Goal: Check status: Check status

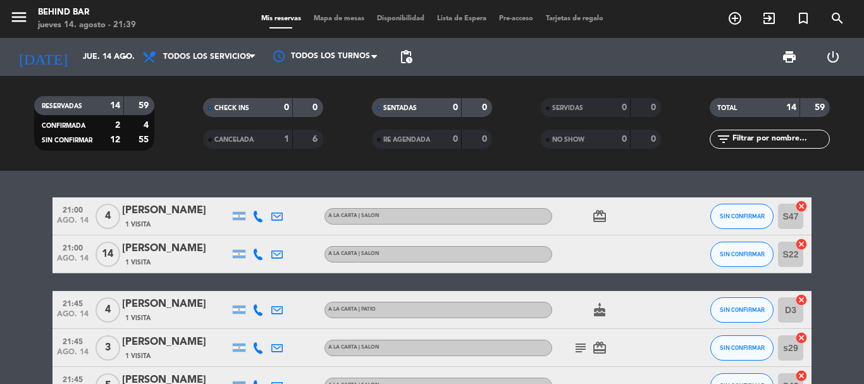
scroll to position [89, 0]
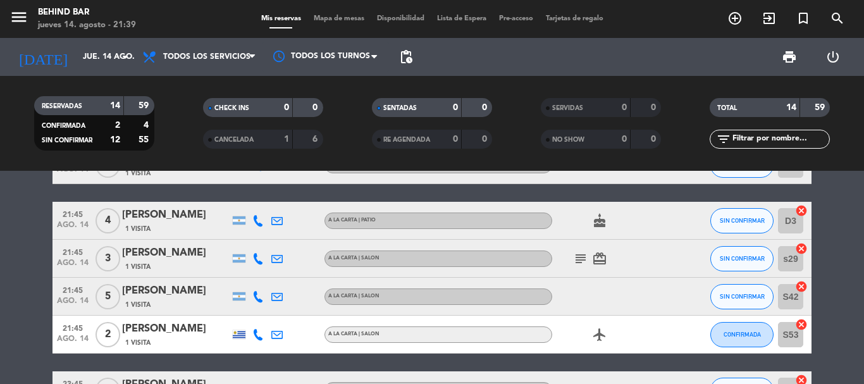
click at [102, 60] on input "jue. 14 ago." at bounding box center [130, 57] width 107 height 22
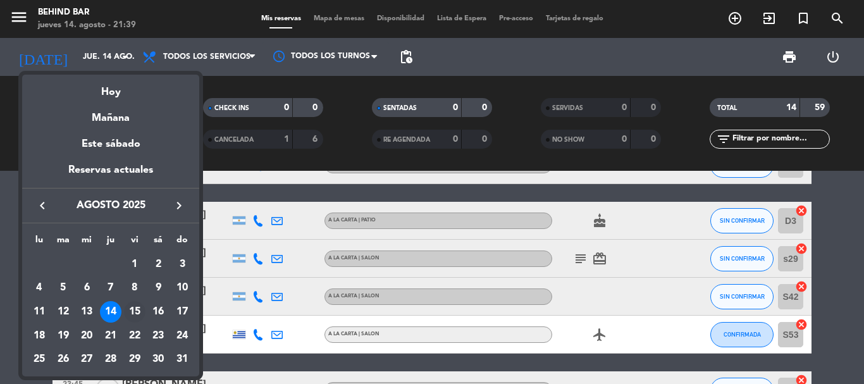
click at [137, 315] on div "15" at bounding box center [135, 312] width 22 height 22
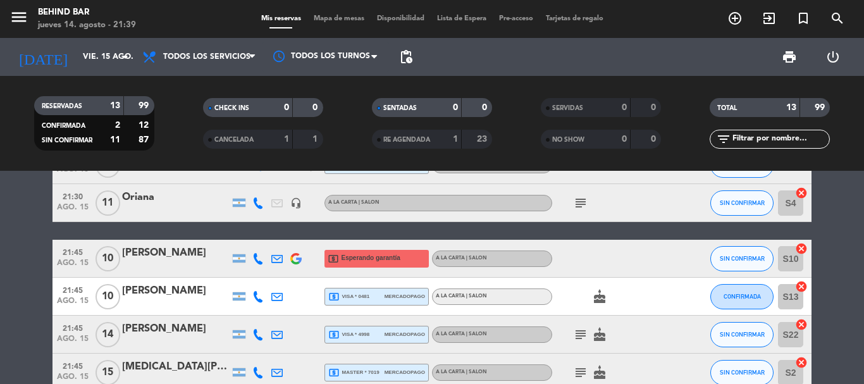
scroll to position [0, 0]
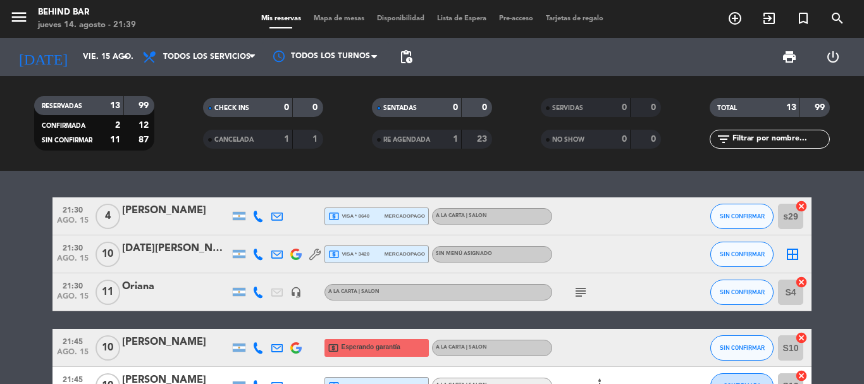
click at [580, 294] on icon "subject" at bounding box center [580, 292] width 15 height 15
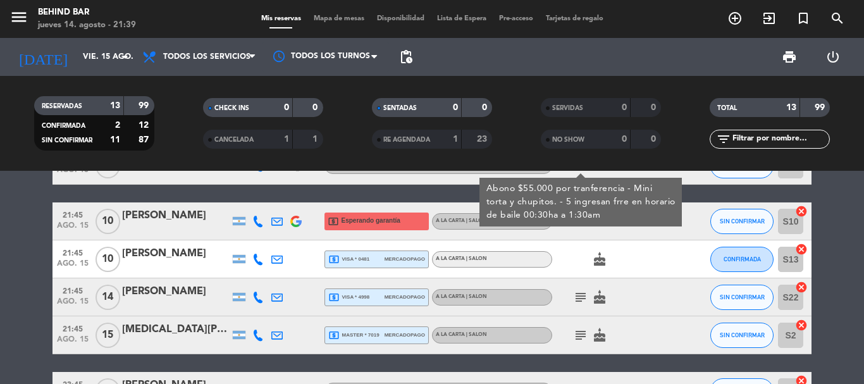
scroll to position [190, 0]
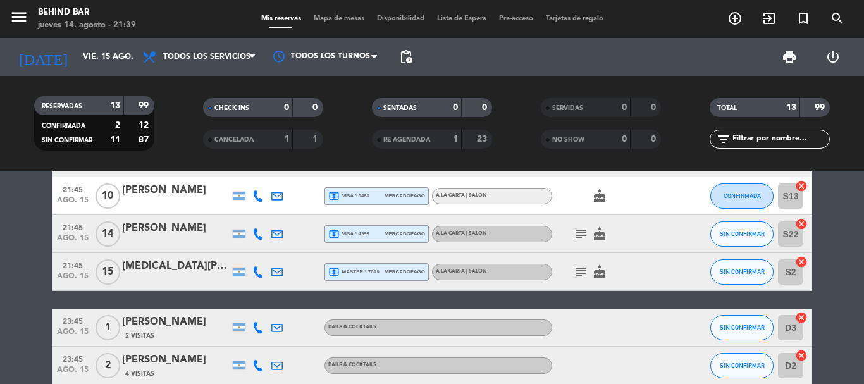
click at [579, 238] on icon "subject" at bounding box center [580, 233] width 15 height 15
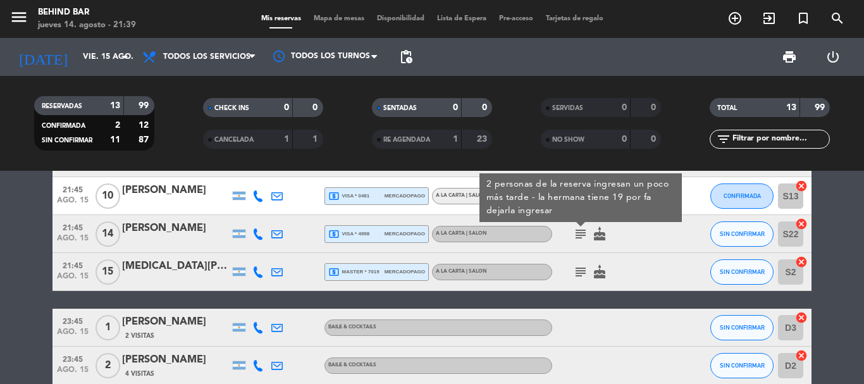
click at [576, 275] on icon "subject" at bounding box center [580, 271] width 15 height 15
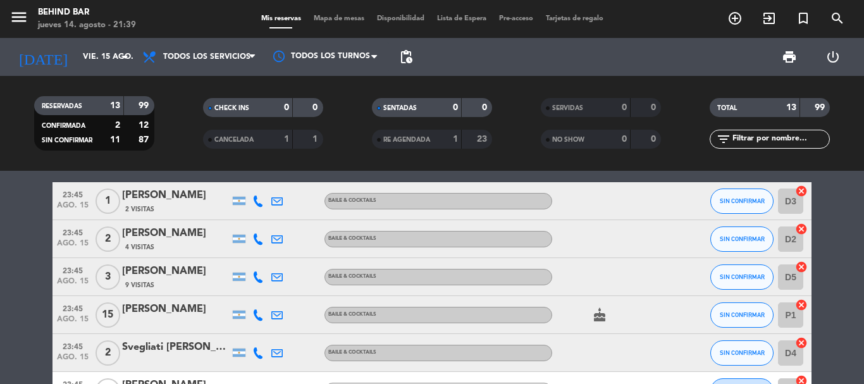
scroll to position [405, 0]
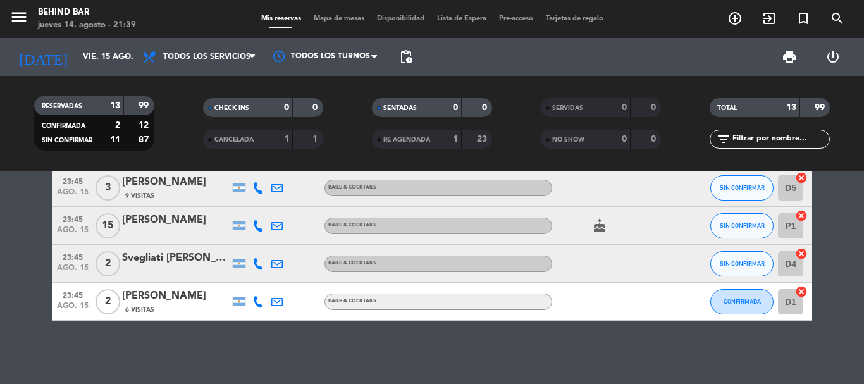
click at [429, 307] on div "BAILE & COCKTAILS" at bounding box center [438, 302] width 228 height 16
click at [568, 292] on div at bounding box center [609, 301] width 114 height 37
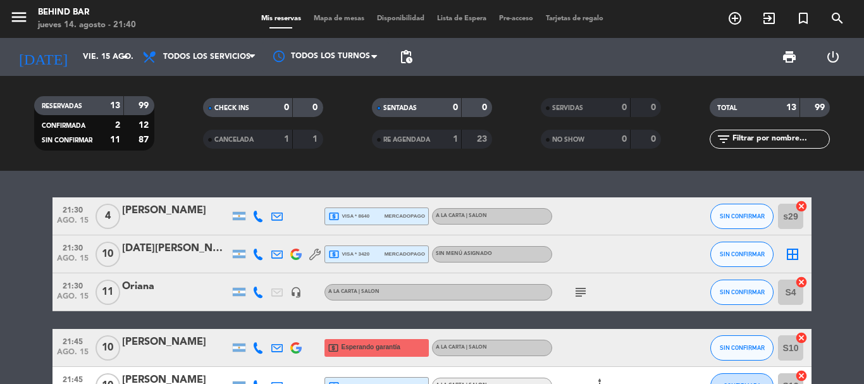
scroll to position [127, 0]
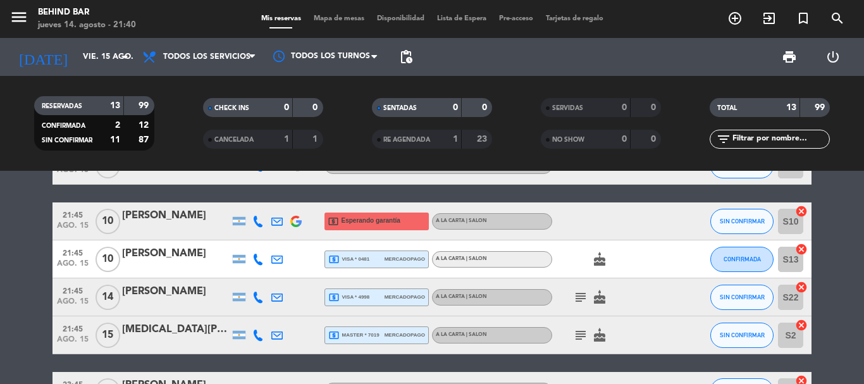
click at [388, 260] on span "mercadopago" at bounding box center [405, 259] width 40 height 8
click at [594, 230] on div at bounding box center [609, 220] width 114 height 37
click at [355, 300] on span "local_atm visa * 4998" at bounding box center [348, 297] width 41 height 11
click at [366, 333] on span "local_atm master * 7019" at bounding box center [353, 335] width 51 height 11
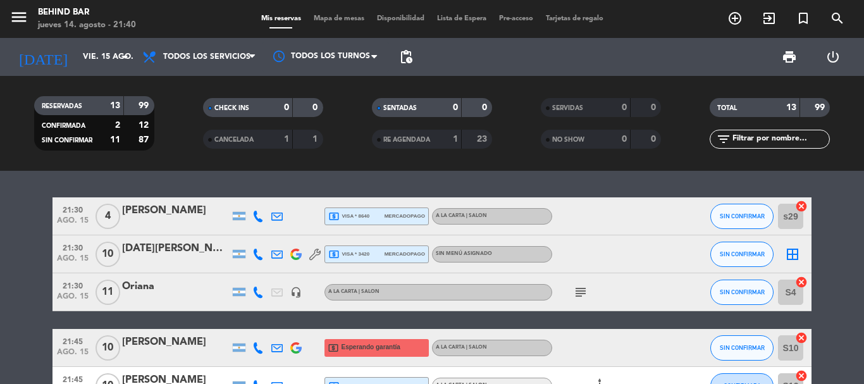
click at [380, 256] on div "local_atm visa * 3420 mercadopago" at bounding box center [376, 254] width 97 height 16
click at [382, 211] on div "local_atm visa * 8640 mercadopago" at bounding box center [376, 216] width 97 height 16
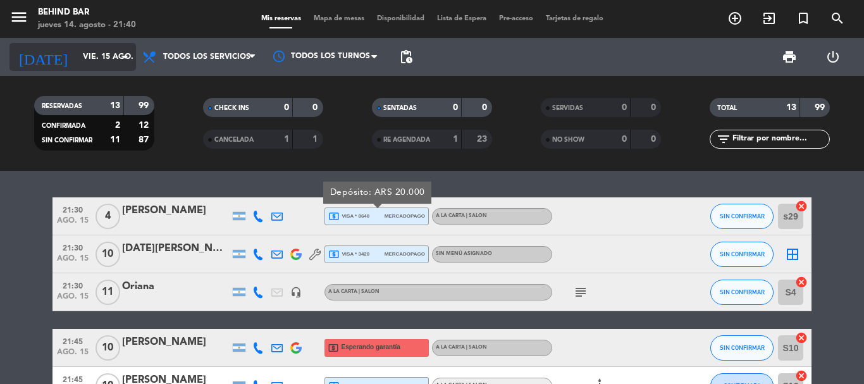
click at [123, 56] on icon "arrow_drop_down" at bounding box center [125, 56] width 15 height 15
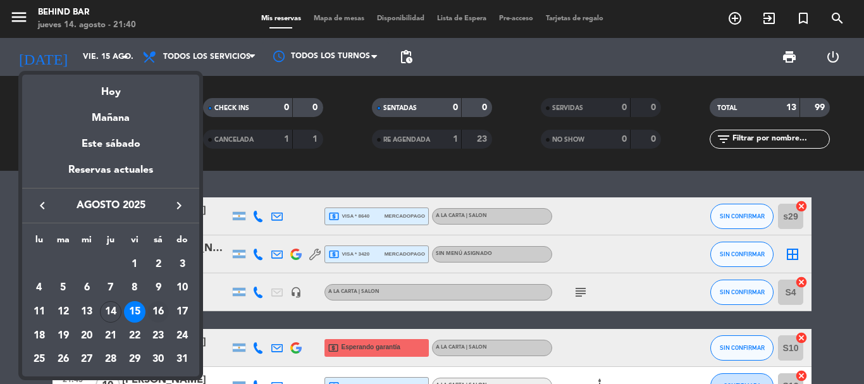
click at [159, 307] on div "16" at bounding box center [158, 312] width 22 height 22
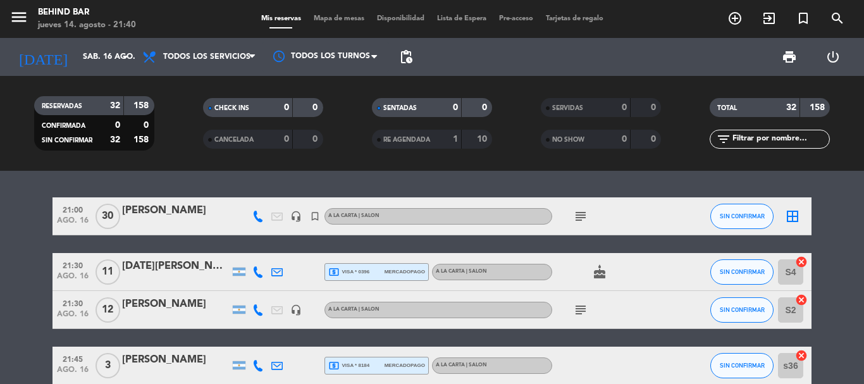
click at [586, 216] on icon "subject" at bounding box center [580, 216] width 15 height 15
click at [581, 309] on icon "subject" at bounding box center [580, 309] width 15 height 15
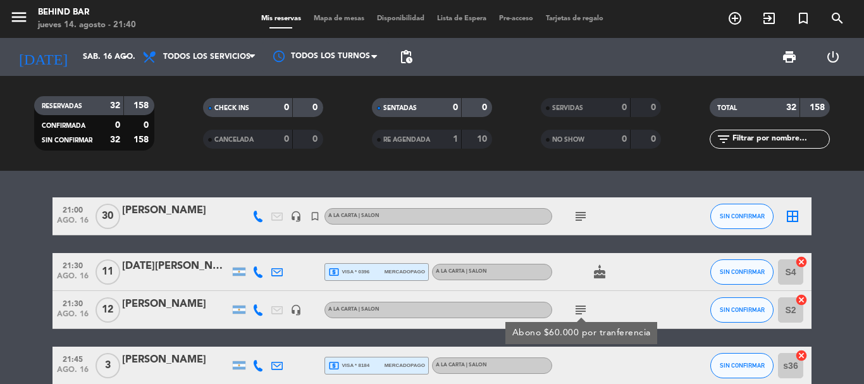
scroll to position [127, 0]
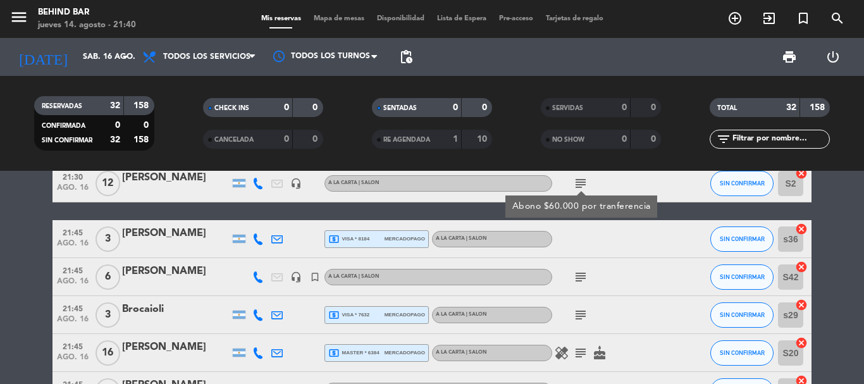
click at [581, 280] on icon "subject" at bounding box center [580, 276] width 15 height 15
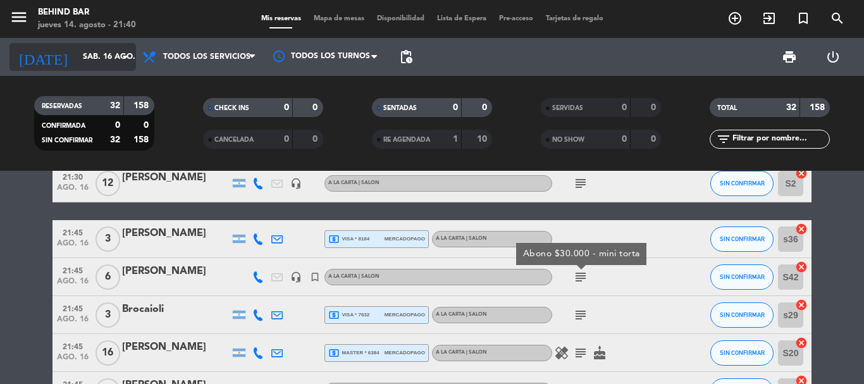
click at [96, 52] on input "sáb. 16 ago." at bounding box center [130, 57] width 107 height 22
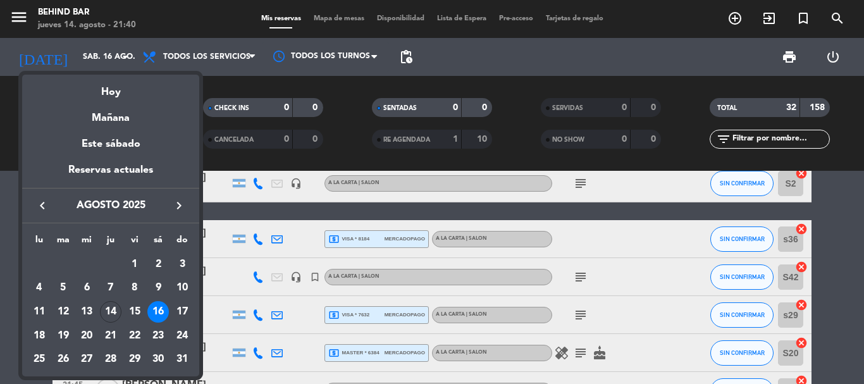
click at [112, 306] on div "14" at bounding box center [111, 312] width 22 height 22
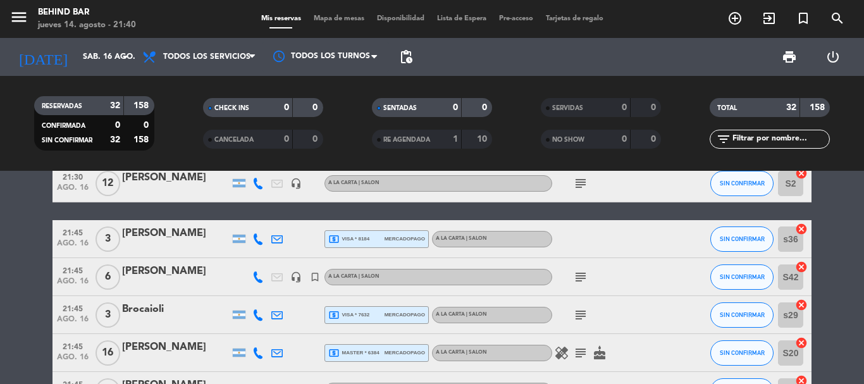
type input "jue. 14 ago."
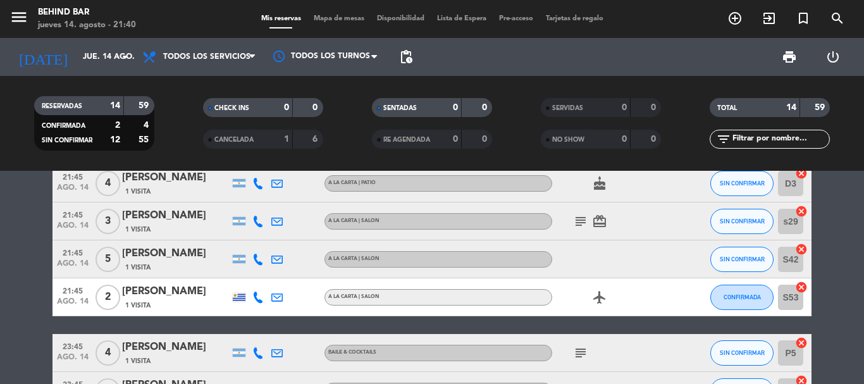
scroll to position [63, 0]
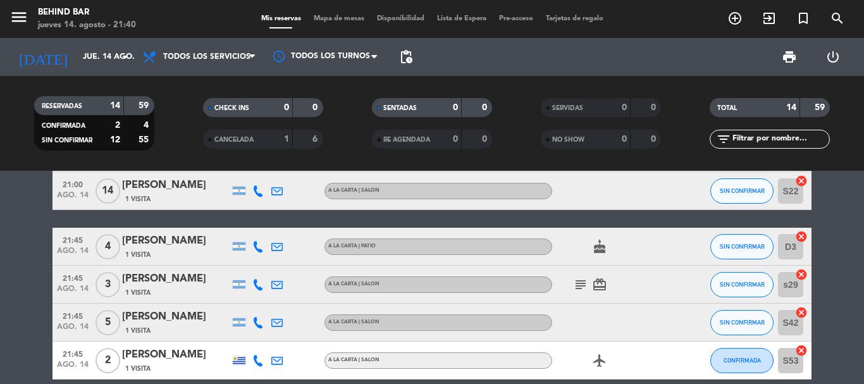
click at [152, 324] on div "[PERSON_NAME]" at bounding box center [176, 317] width 108 height 16
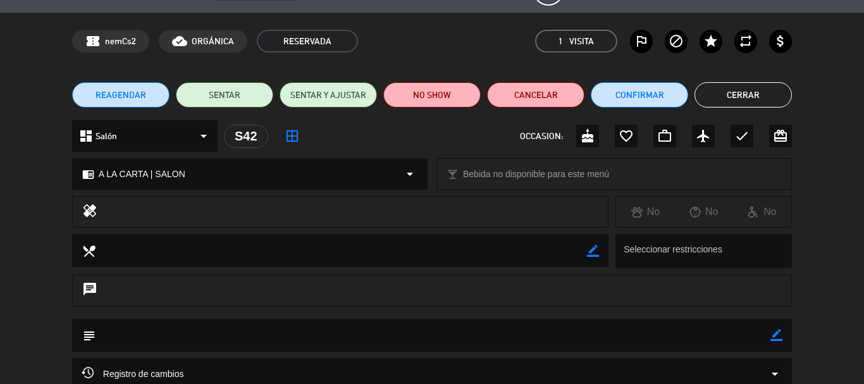
scroll to position [0, 0]
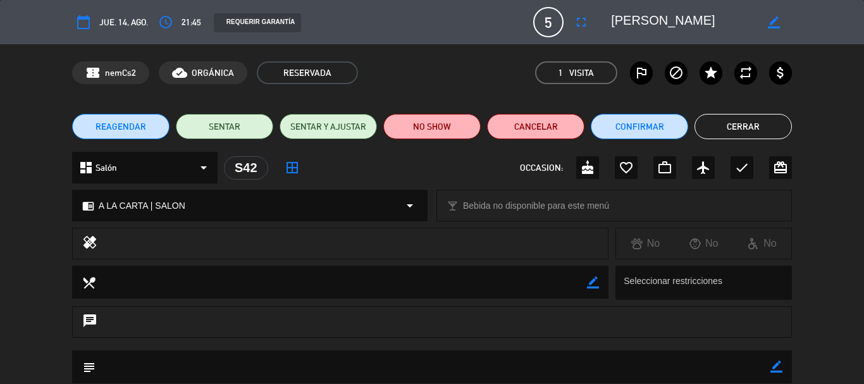
click at [738, 131] on button "Cerrar" at bounding box center [743, 126] width 97 height 25
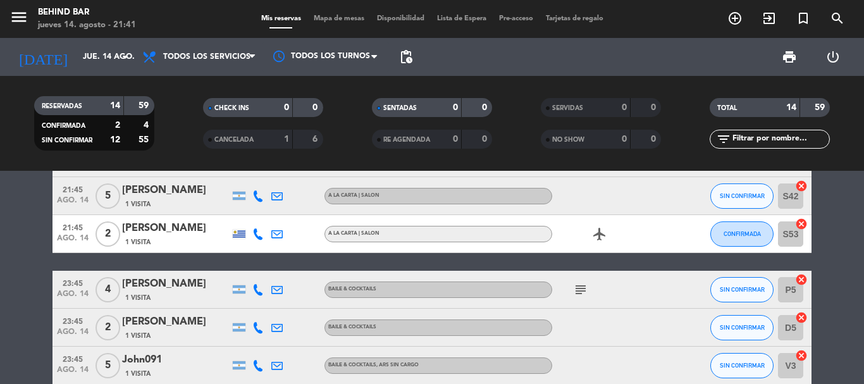
scroll to position [127, 0]
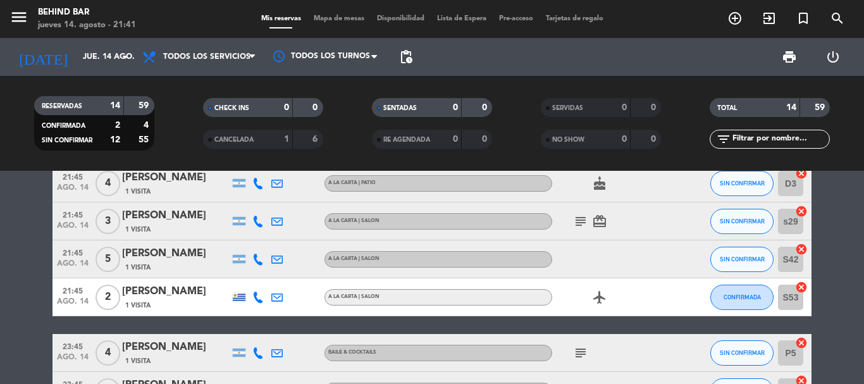
click at [163, 252] on div "[PERSON_NAME]" at bounding box center [176, 253] width 108 height 16
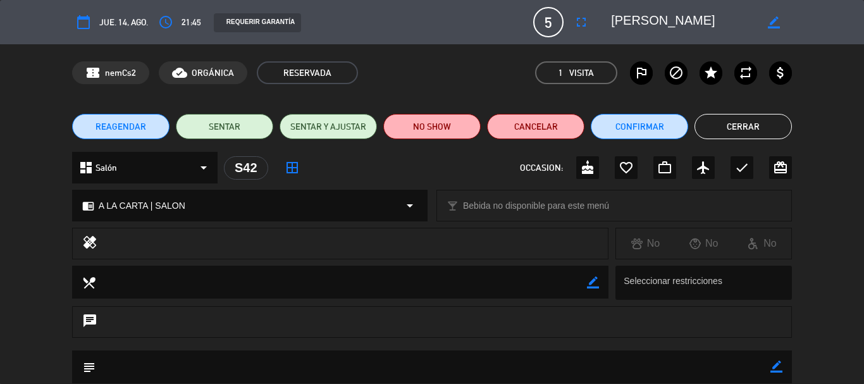
click at [752, 126] on button "Cerrar" at bounding box center [743, 126] width 97 height 25
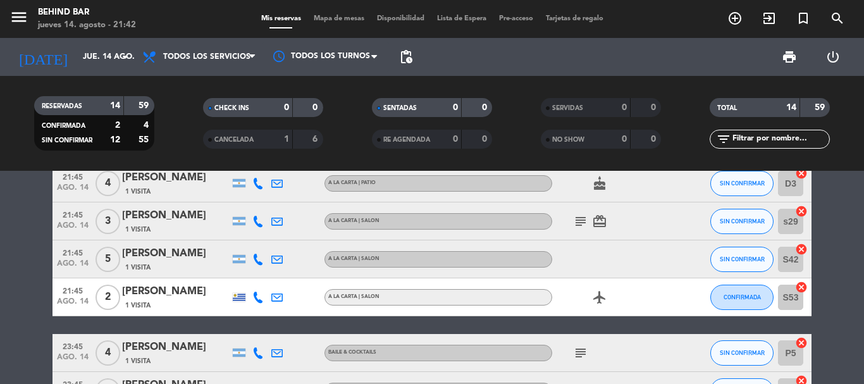
click at [85, 260] on span "ago. 14" at bounding box center [73, 266] width 32 height 15
click at [78, 294] on span "21:45" at bounding box center [73, 290] width 32 height 15
click at [78, 225] on span "ago. 14" at bounding box center [73, 228] width 32 height 15
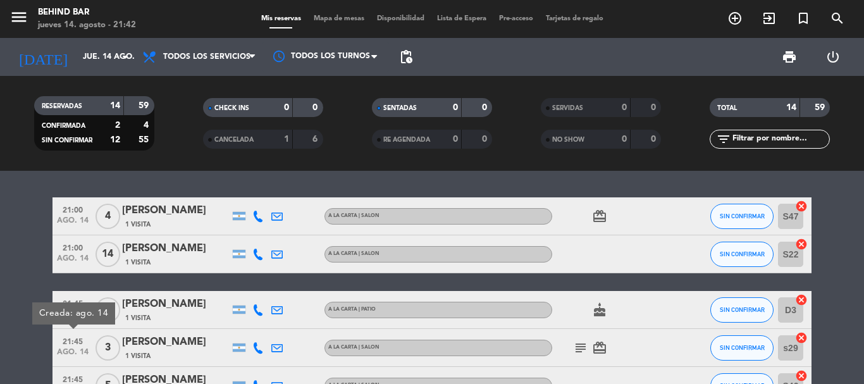
drag, startPoint x: 28, startPoint y: 230, endPoint x: 28, endPoint y: 221, distance: 9.5
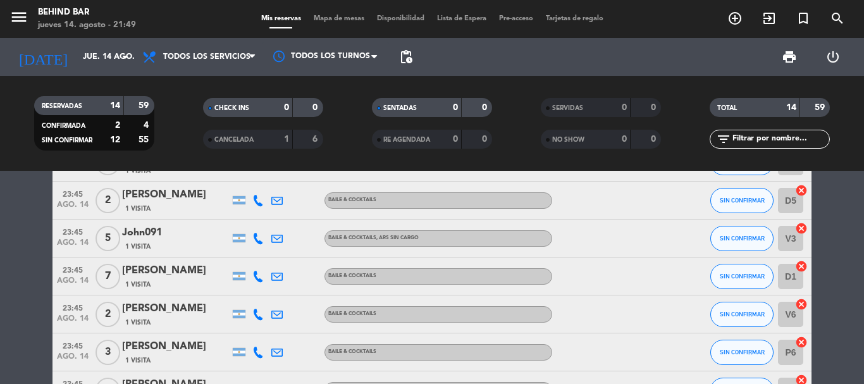
scroll to position [254, 0]
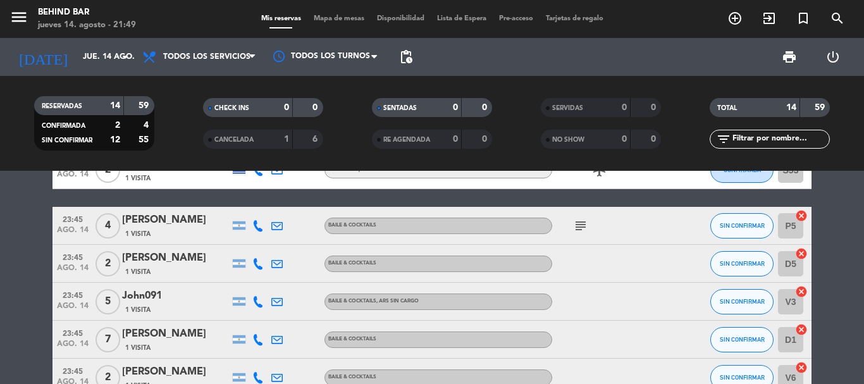
click at [581, 225] on icon "subject" at bounding box center [580, 225] width 15 height 15
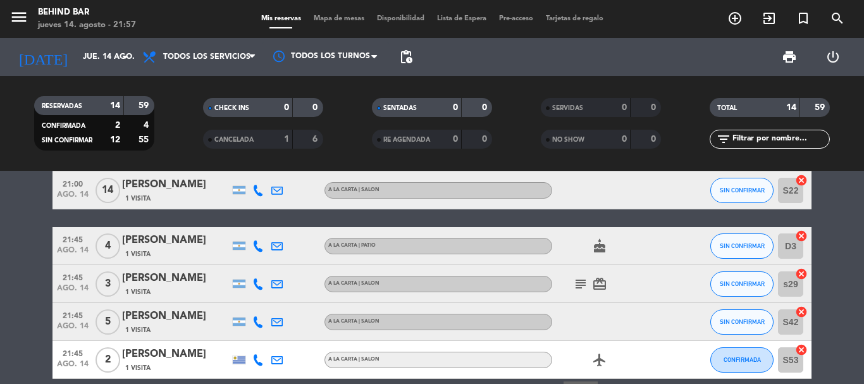
scroll to position [127, 0]
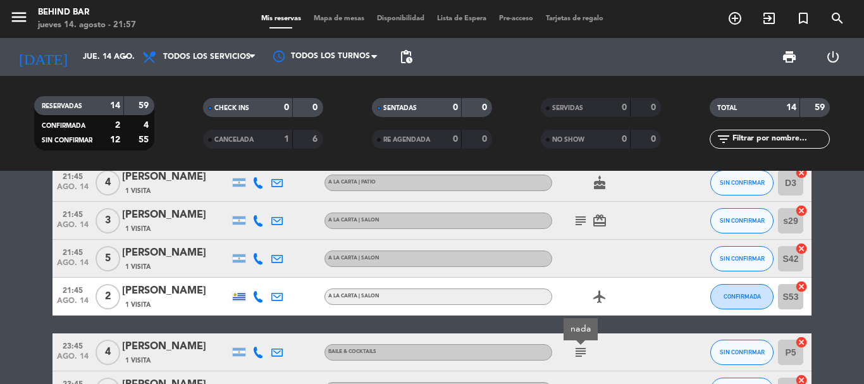
click at [75, 223] on span "ago. 14" at bounding box center [73, 228] width 32 height 15
click at [68, 260] on span "ago. 14" at bounding box center [73, 266] width 32 height 15
click at [70, 299] on span "ago. 14" at bounding box center [73, 304] width 32 height 15
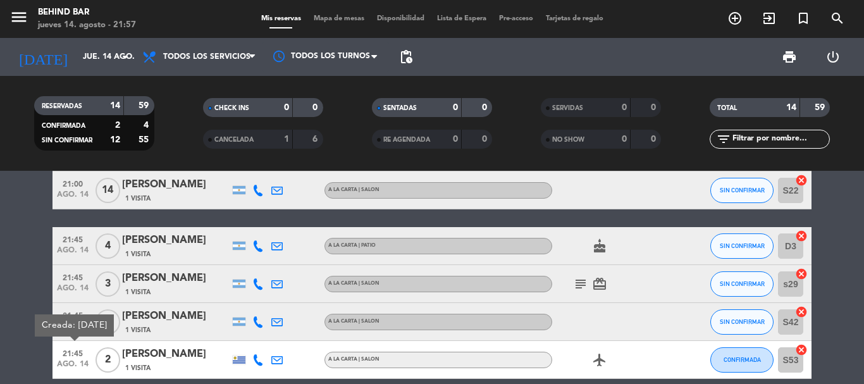
click at [67, 239] on span "21:45" at bounding box center [73, 239] width 32 height 15
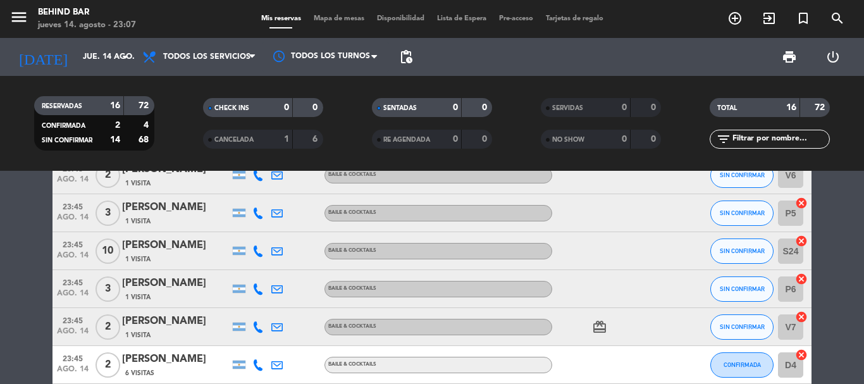
scroll to position [519, 0]
